Goal: Task Accomplishment & Management: Use online tool/utility

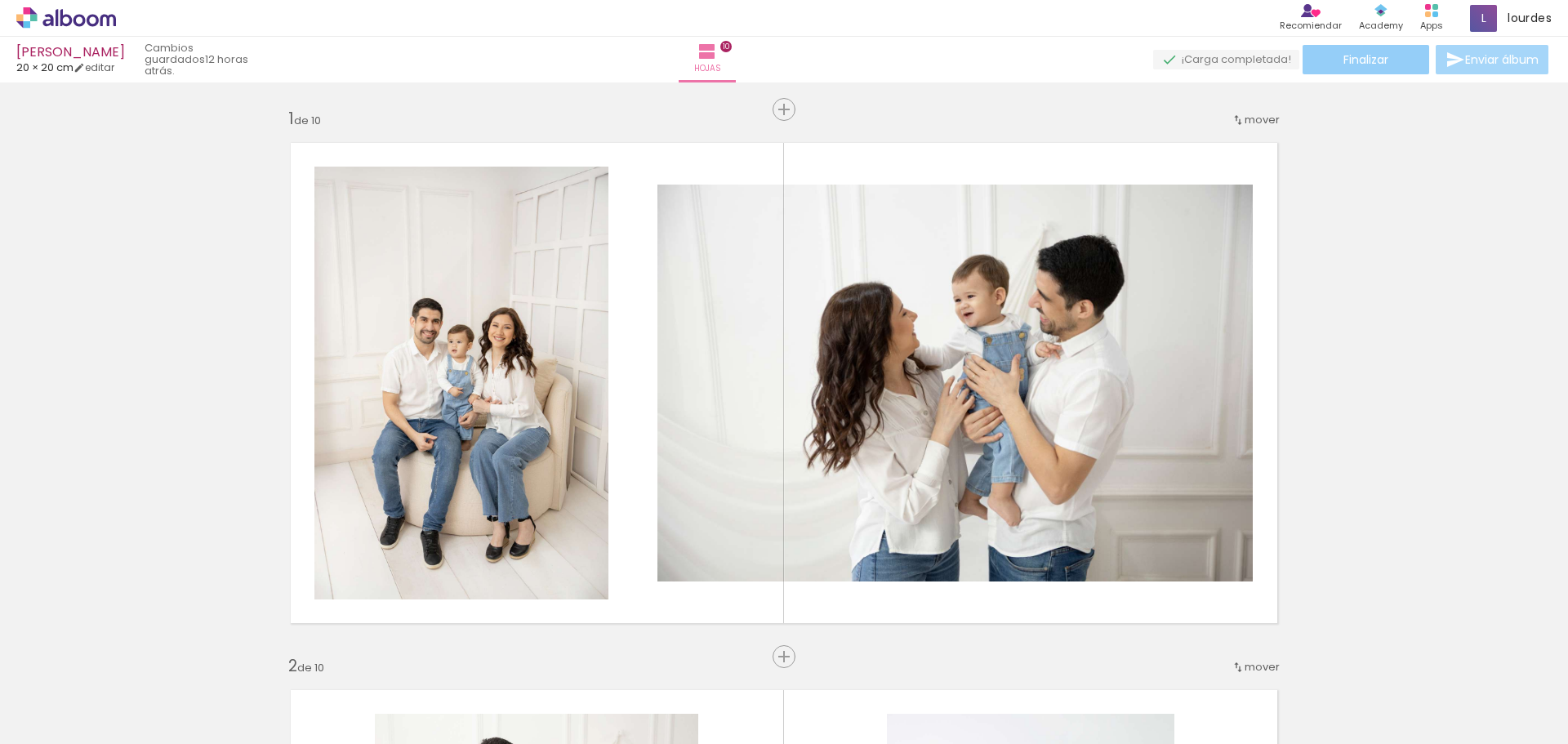
click at [1367, 59] on span "Finalizar" at bounding box center [1365, 59] width 45 height 11
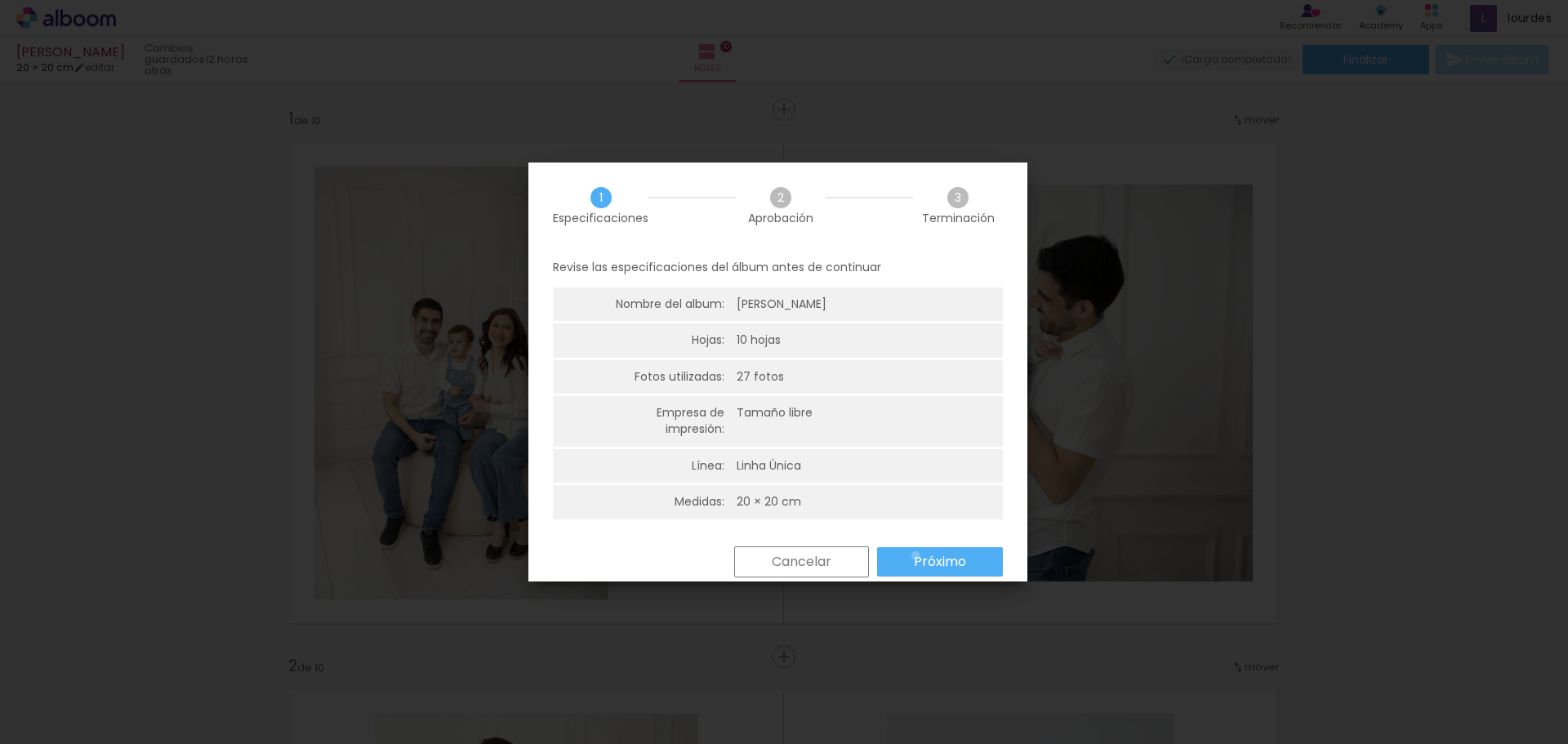
click at [0, 0] on slot "Próximo" at bounding box center [0, 0] width 0 height 0
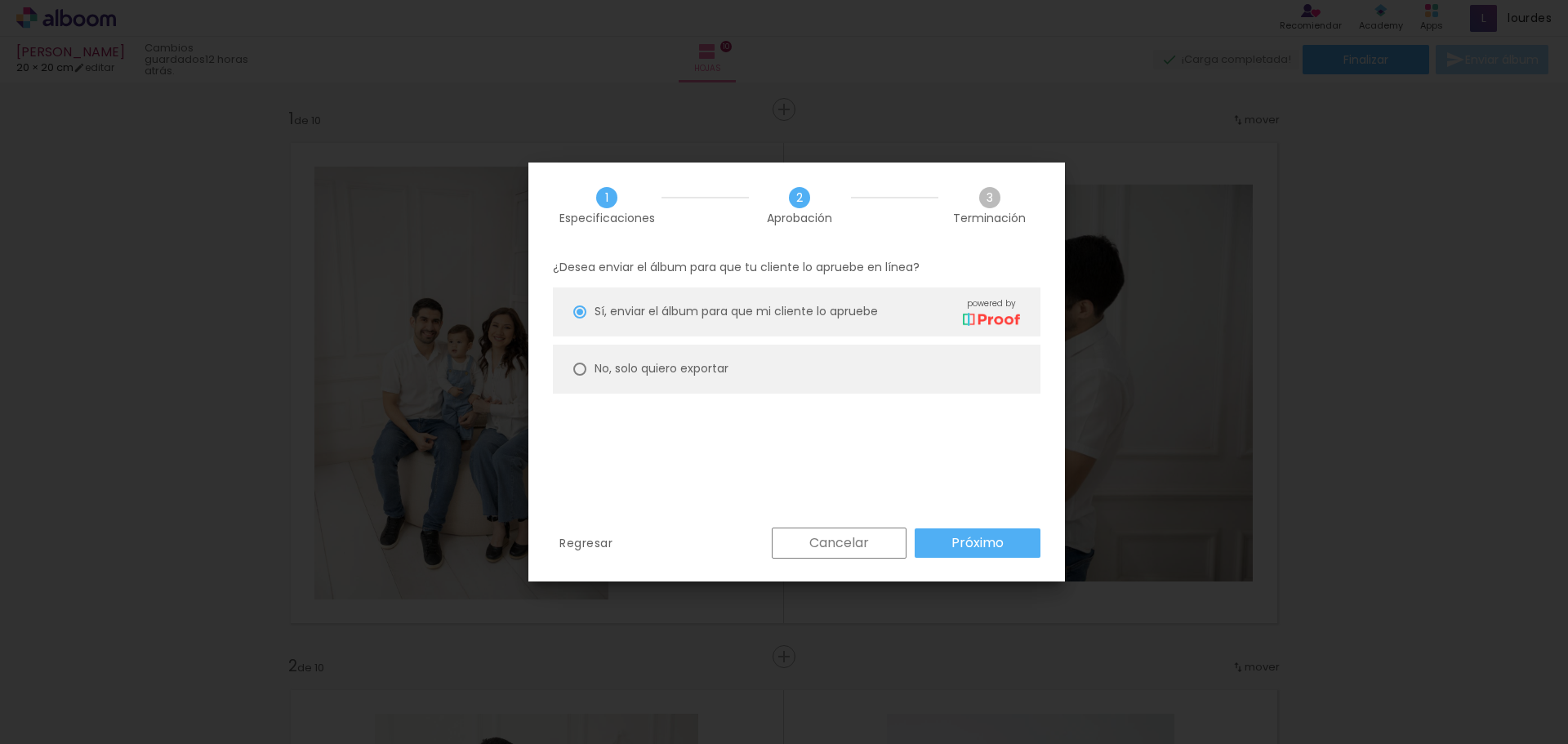
click at [896, 374] on paper-radio-button "No, solo quiero exportar" at bounding box center [796, 369] width 487 height 49
type paper-radio-button "on"
click at [0, 0] on slot "Próximo" at bounding box center [0, 0] width 0 height 0
type input "Alta, 300 DPI"
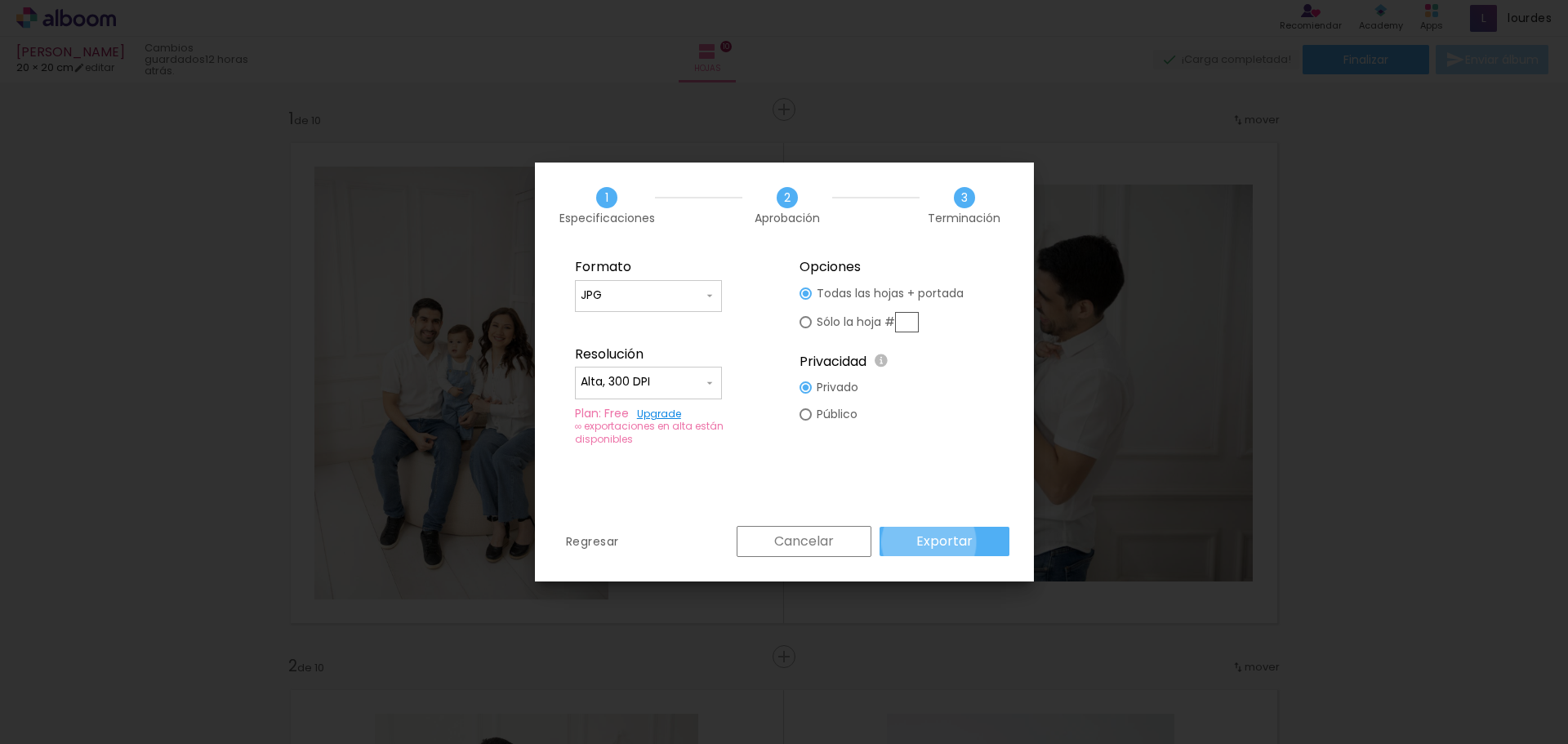
click at [0, 0] on slot "Exportar" at bounding box center [0, 0] width 0 height 0
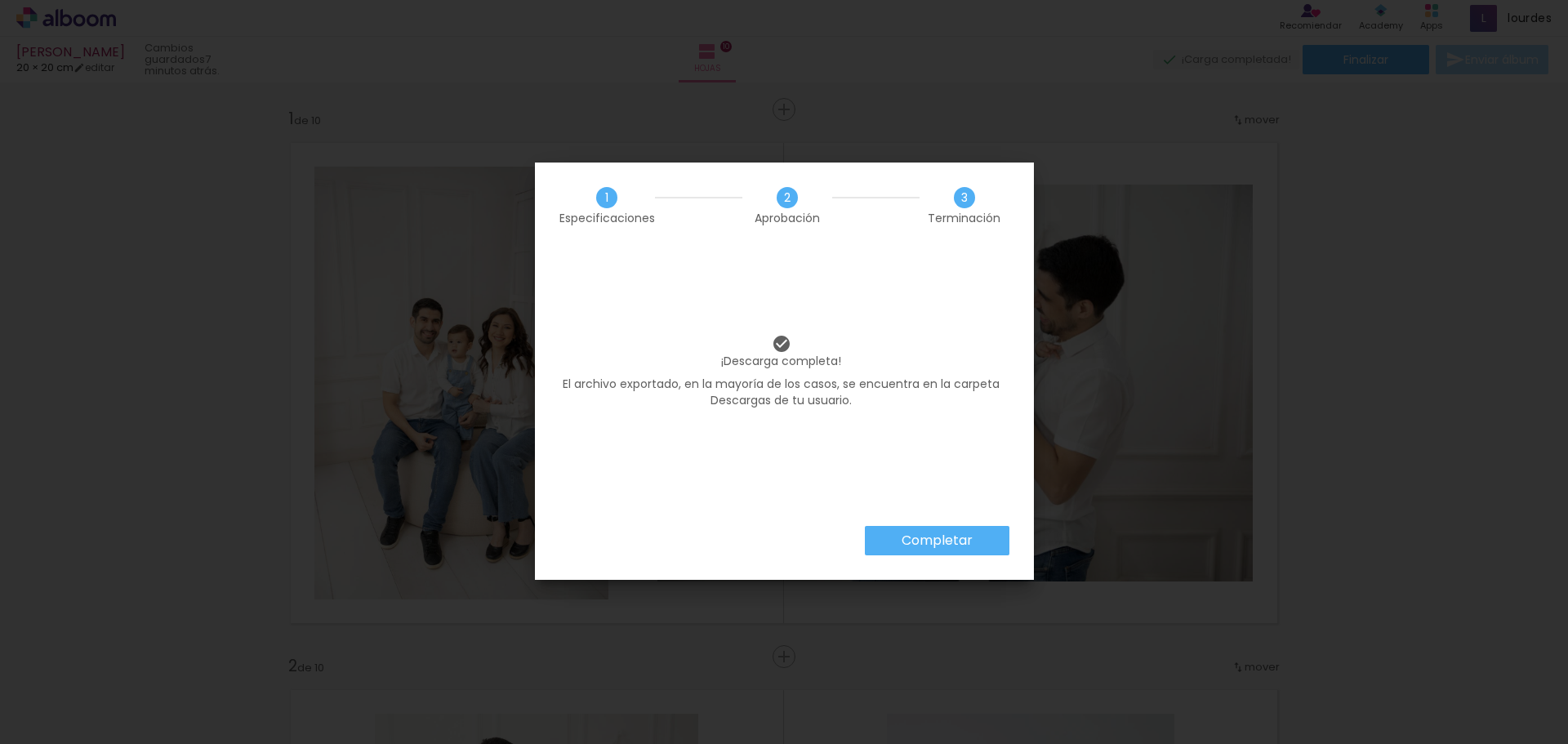
click at [0, 0] on slot "Completar" at bounding box center [0, 0] width 0 height 0
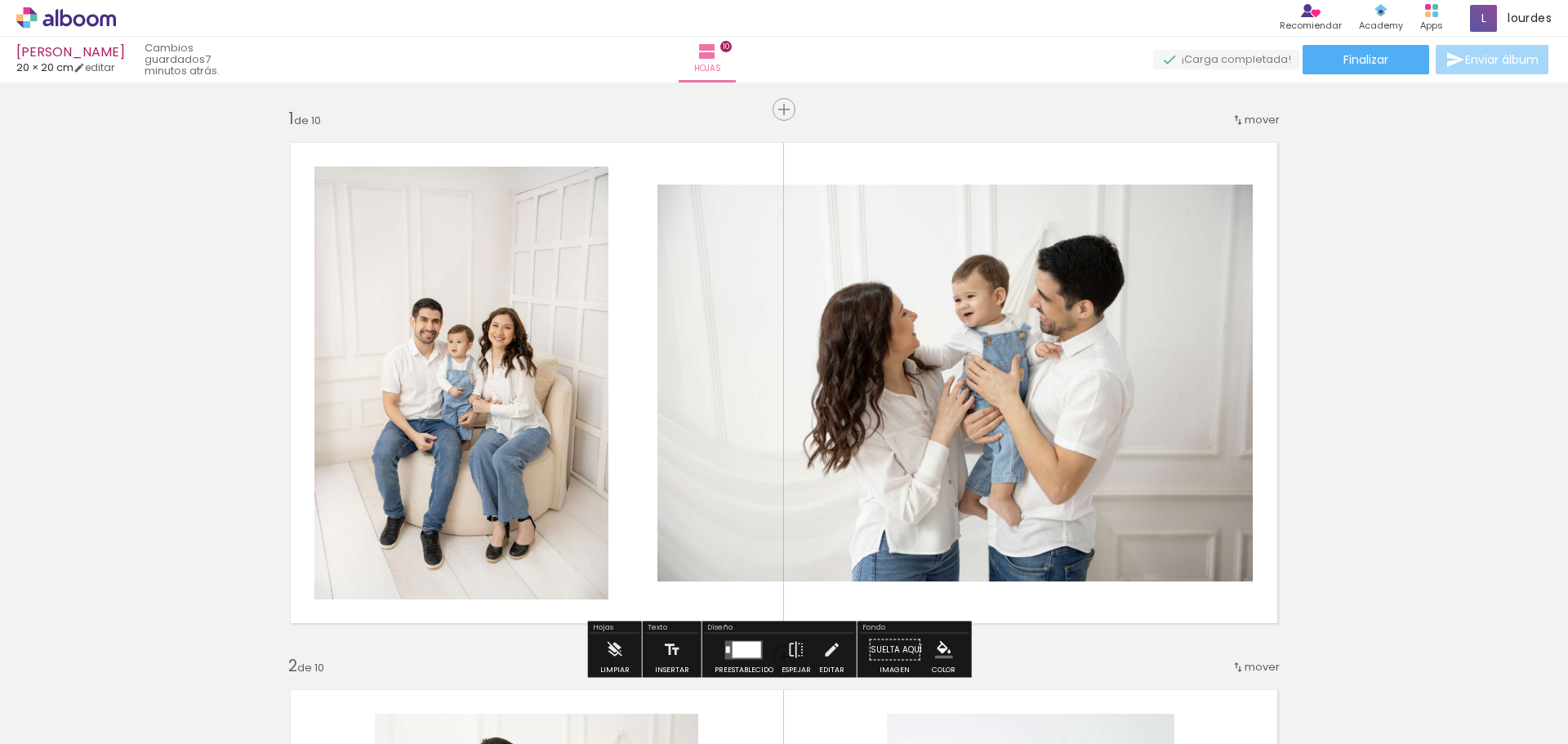
click at [63, 21] on icon at bounding box center [66, 18] width 100 height 21
